Goal: Check status

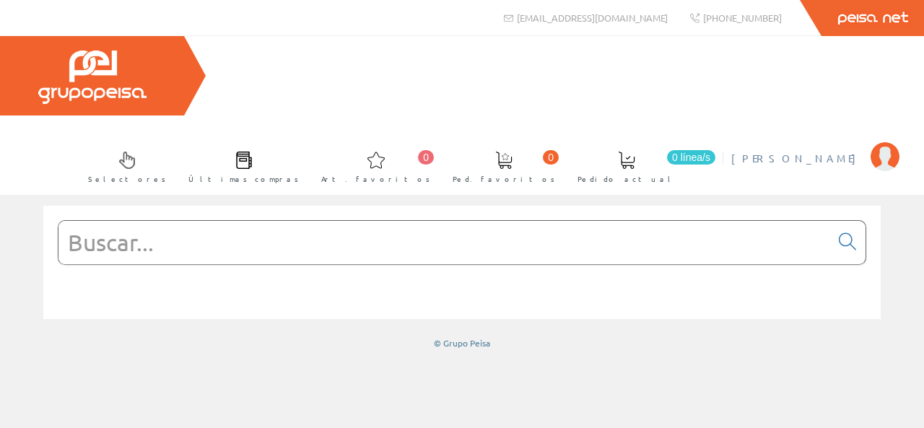
click at [831, 151] on span "[PERSON_NAME]" at bounding box center [797, 158] width 132 height 14
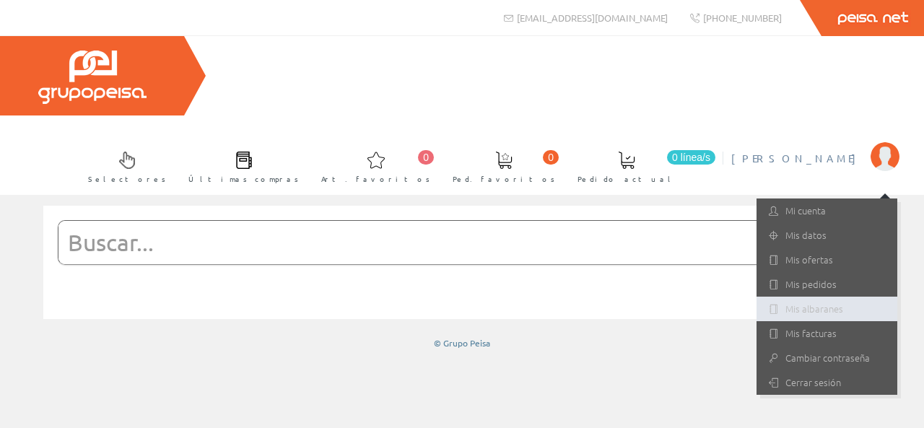
click at [803, 297] on link "Mis albaranes" at bounding box center [827, 309] width 141 height 25
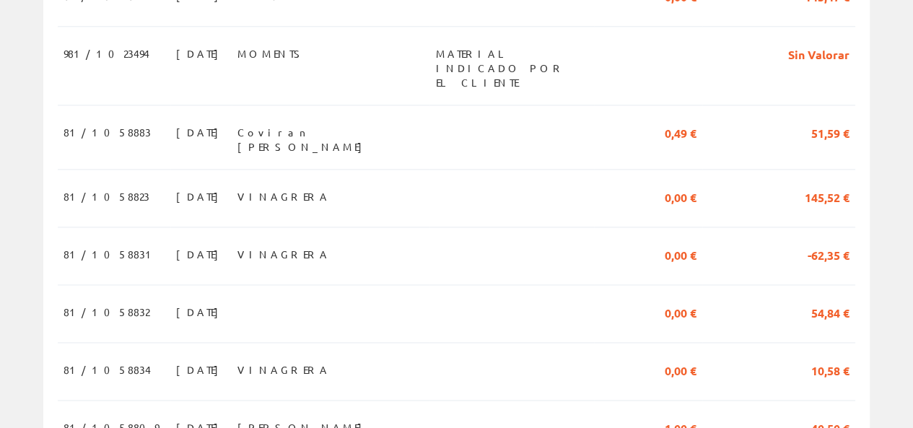
scroll to position [794, 0]
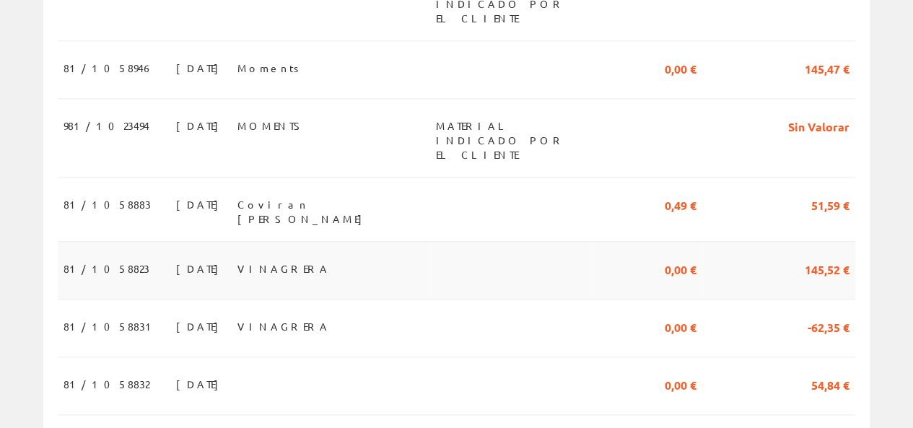
click at [127, 241] on td "81/1058823" at bounding box center [114, 270] width 113 height 58
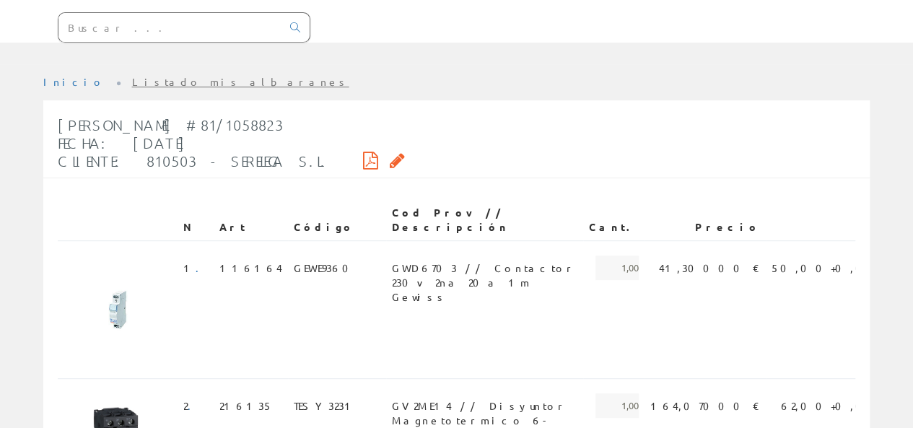
scroll to position [217, 0]
click at [363, 154] on icon at bounding box center [370, 159] width 15 height 10
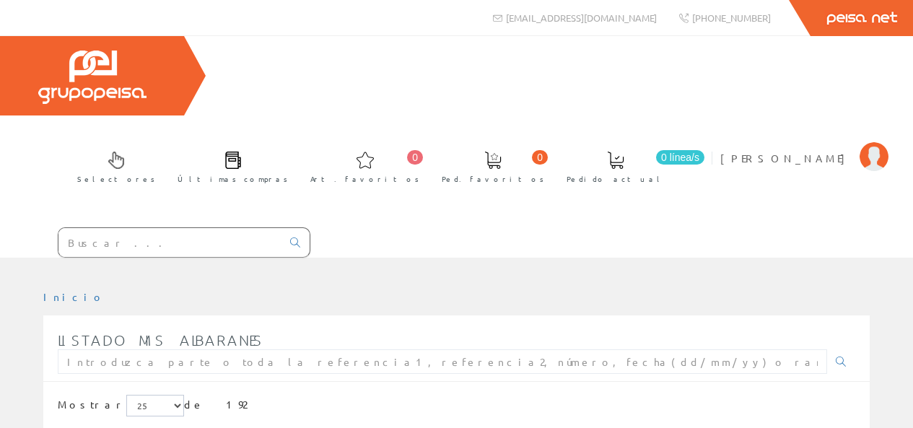
scroll to position [787, 0]
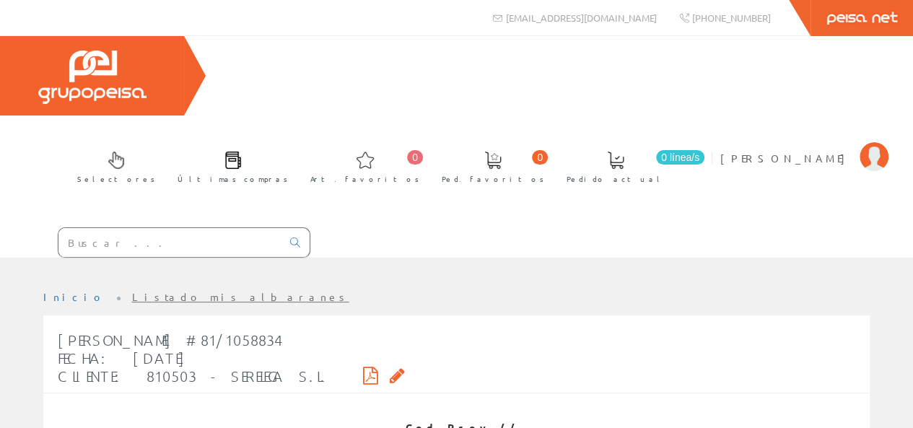
click at [363, 370] on icon at bounding box center [370, 375] width 15 height 10
